Goal: Find specific page/section: Find specific page/section

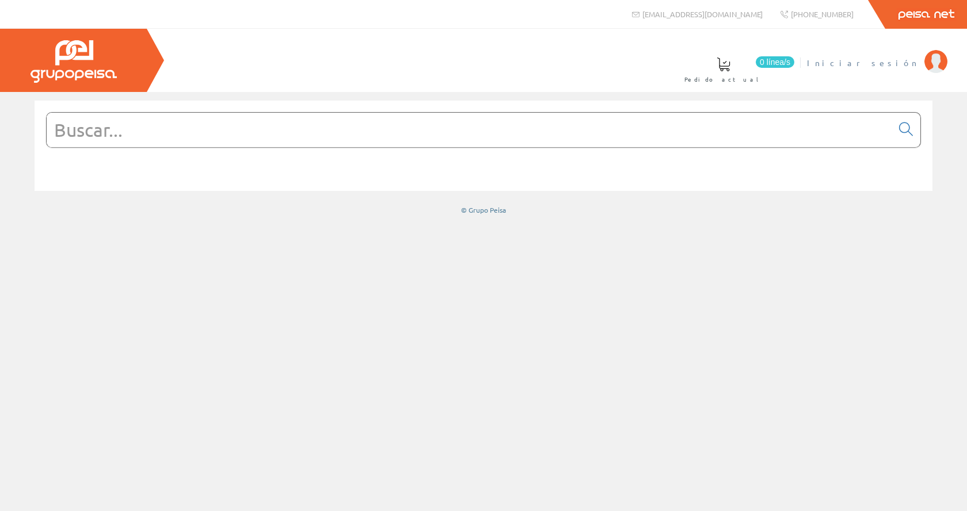
click at [903, 69] on li "Iniciar sesión" at bounding box center [877, 70] width 146 height 44
drag, startPoint x: 899, startPoint y: 66, endPoint x: 884, endPoint y: 82, distance: 22.0
click at [898, 66] on span "Iniciar sesión" at bounding box center [863, 63] width 112 height 12
click at [899, 68] on span "Inma Catalán" at bounding box center [870, 63] width 95 height 12
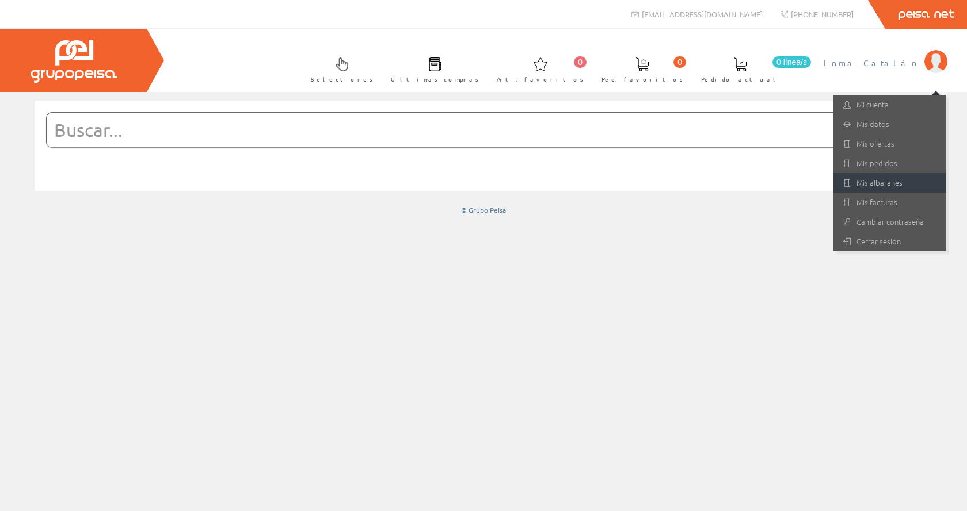
click at [903, 187] on link "Mis albaranes" at bounding box center [889, 183] width 112 height 20
